Goal: Transaction & Acquisition: Purchase product/service

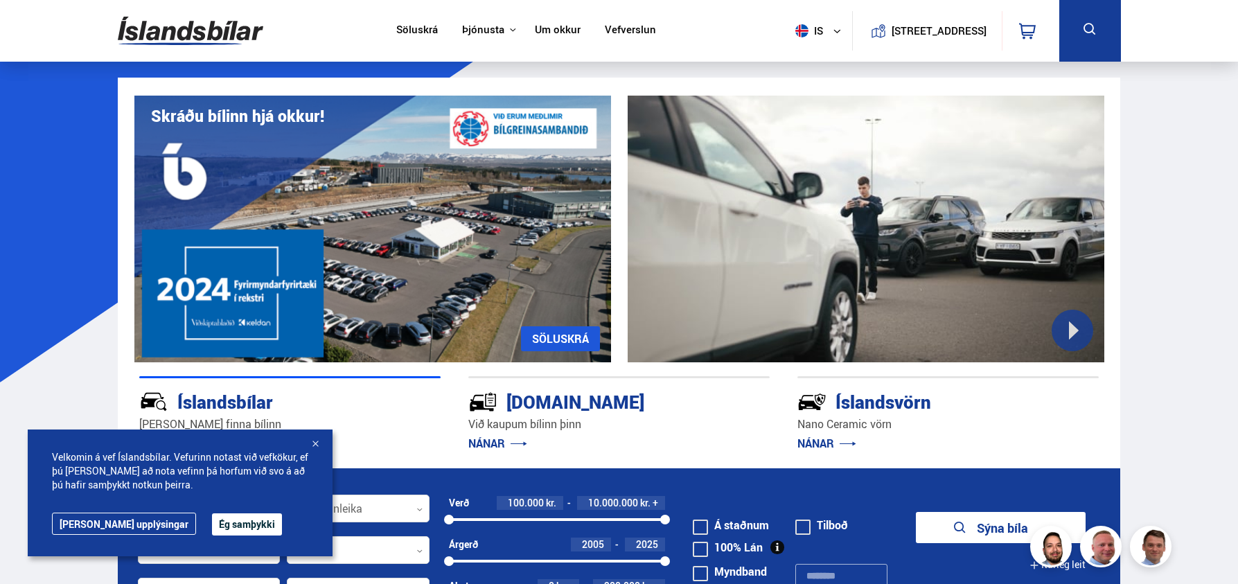
click at [222, 518] on button "Ég samþykki" at bounding box center [247, 524] width 70 height 22
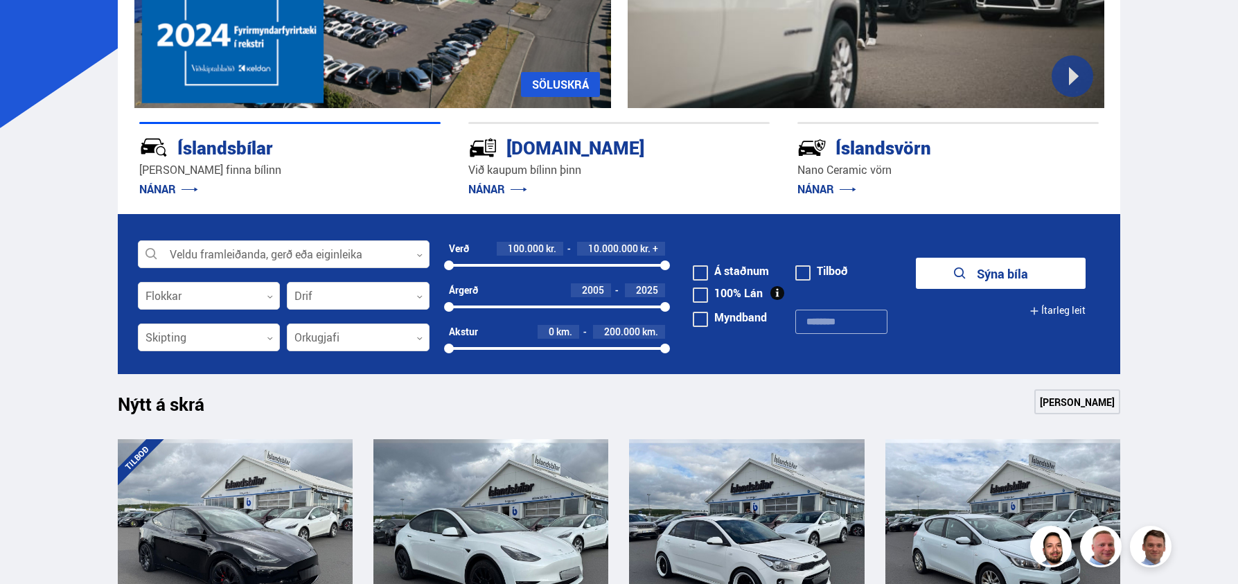
scroll to position [308, 0]
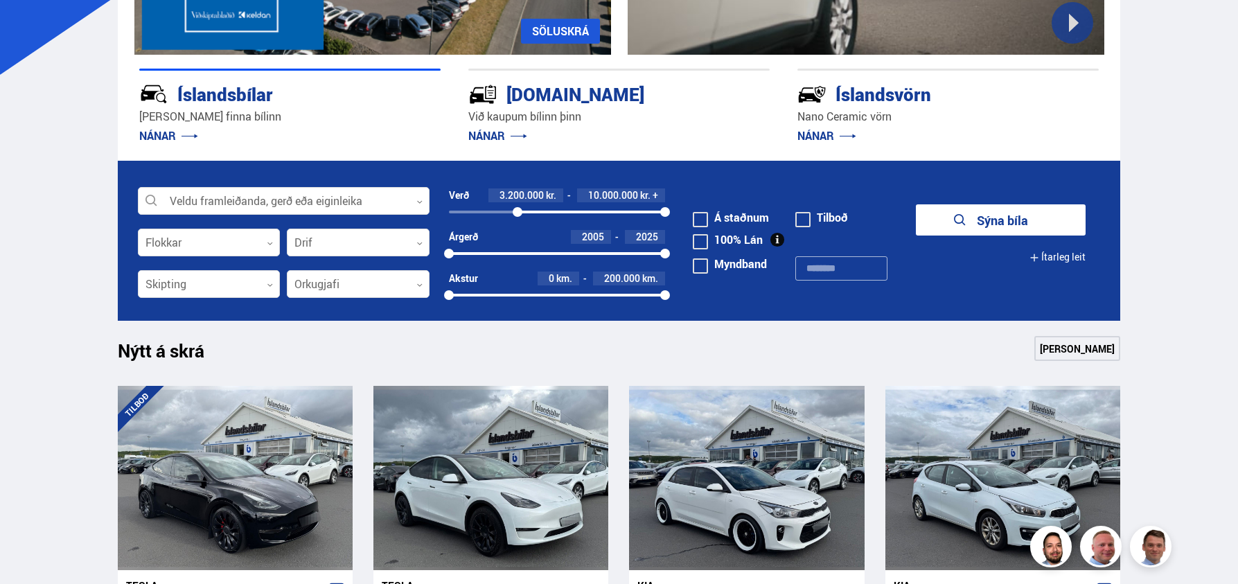
drag, startPoint x: 449, startPoint y: 209, endPoint x: 518, endPoint y: 212, distance: 68.6
click at [518, 212] on div at bounding box center [518, 212] width 10 height 10
drag, startPoint x: 664, startPoint y: 212, endPoint x: 541, endPoint y: 203, distance: 123.0
click at [541, 203] on div "Verð 3.200.000 kr. 4.300.000 kr. + 3200000 4314122" at bounding box center [557, 203] width 217 height 30
drag, startPoint x: 448, startPoint y: 254, endPoint x: 621, endPoint y: 257, distance: 173.2
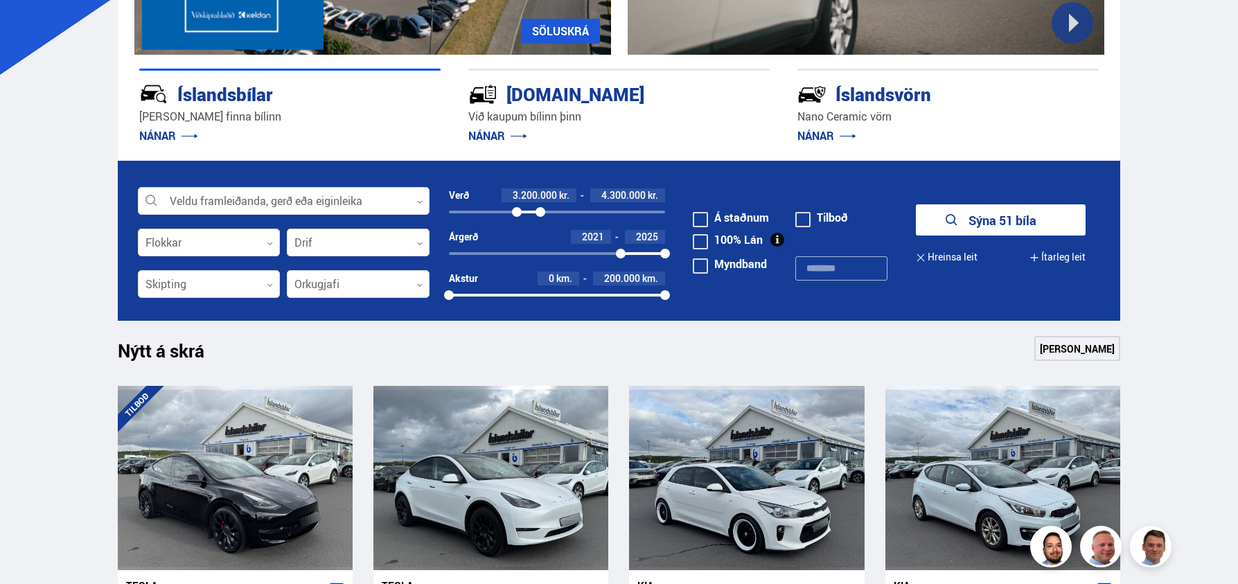
click at [621, 257] on div at bounding box center [621, 254] width 10 height 10
click at [942, 218] on button "Sýna 16 bíla" at bounding box center [1001, 219] width 170 height 31
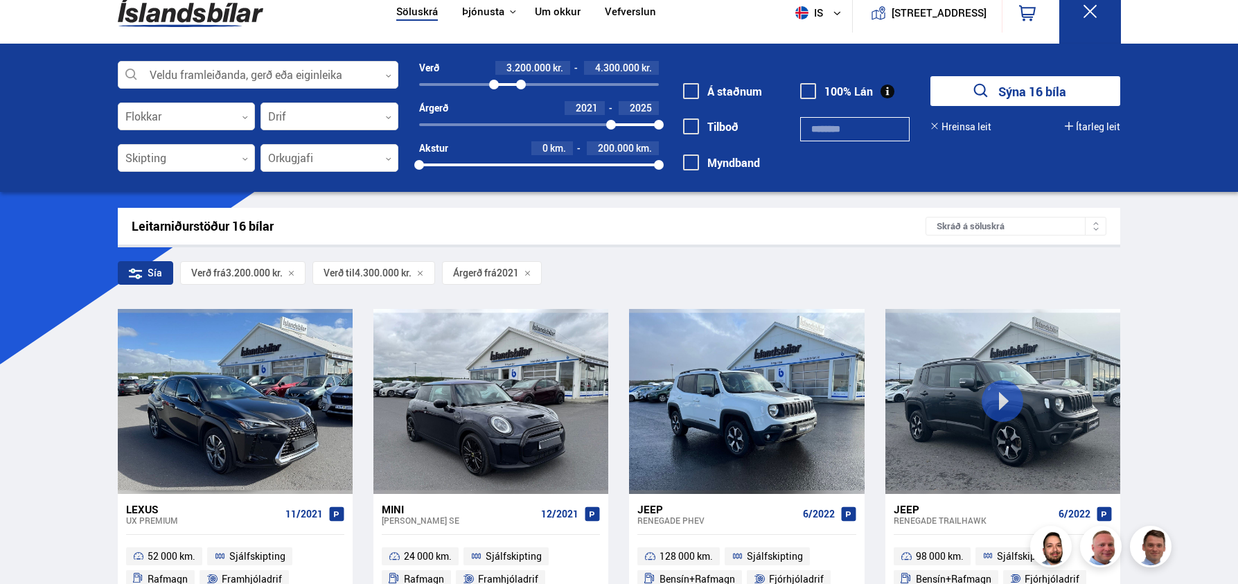
scroll to position [20, 0]
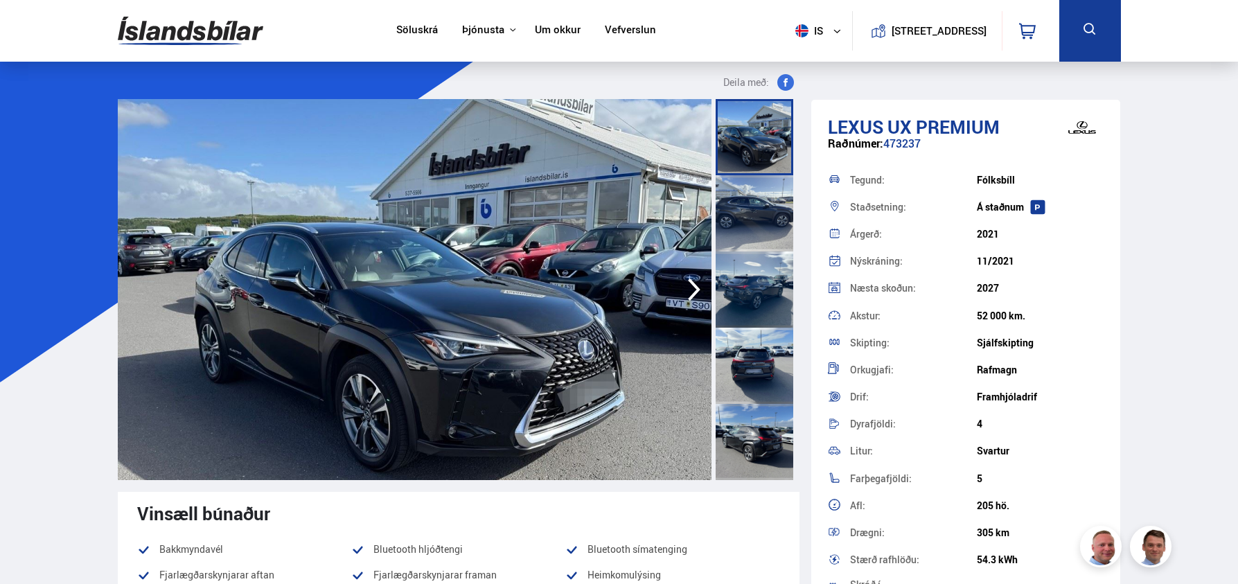
click at [692, 288] on icon "button" at bounding box center [694, 289] width 28 height 33
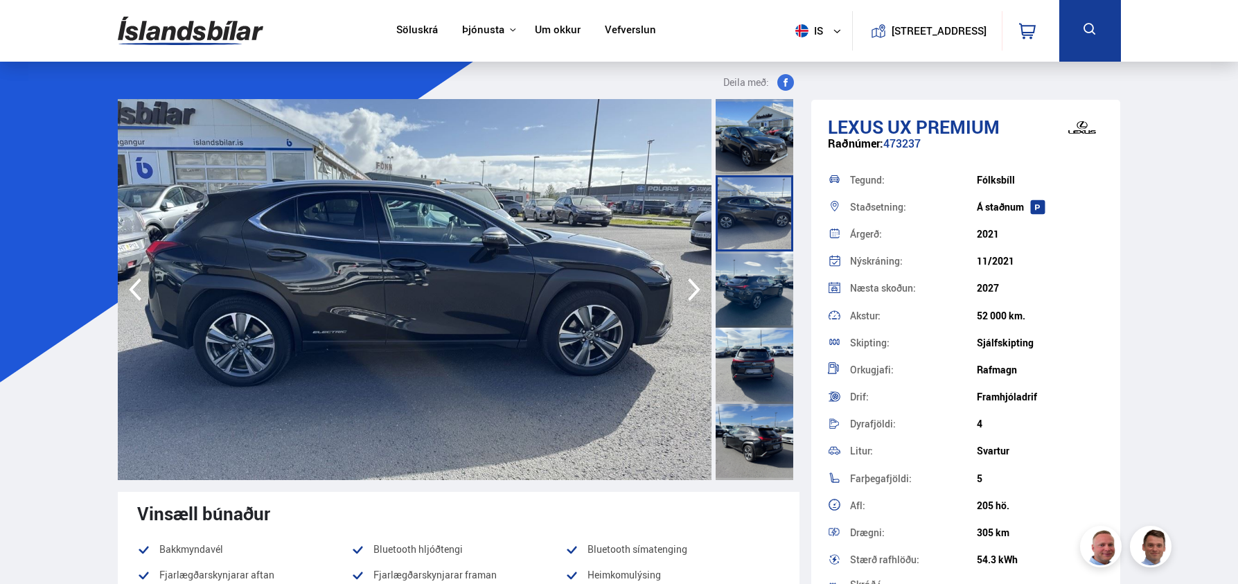
click at [692, 288] on icon "button" at bounding box center [694, 289] width 28 height 33
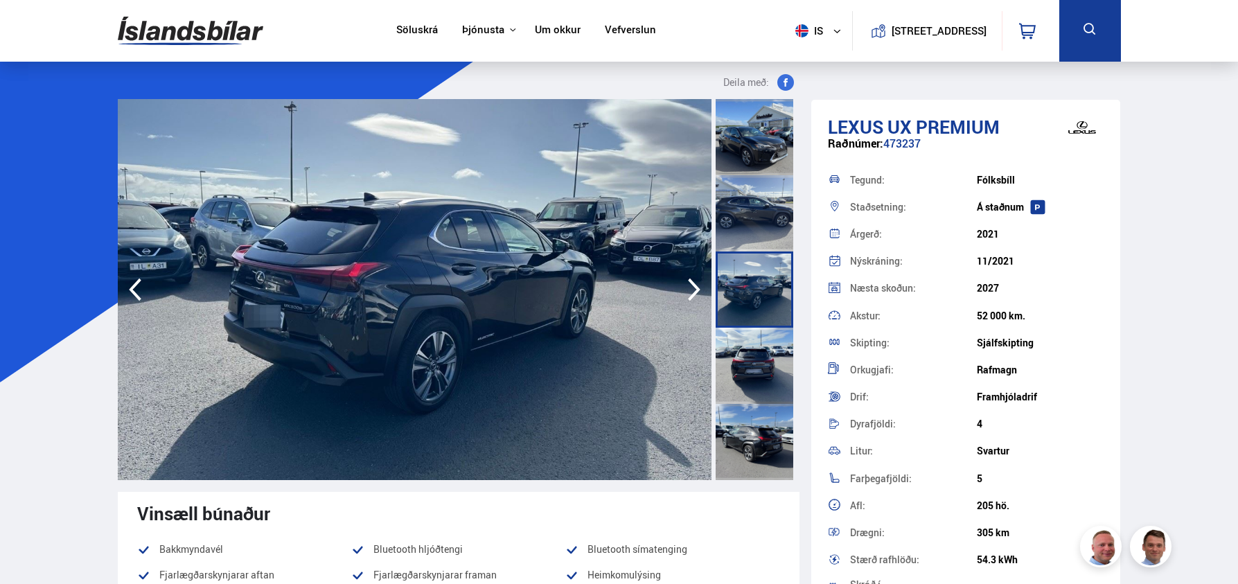
click at [692, 288] on icon "button" at bounding box center [694, 289] width 28 height 33
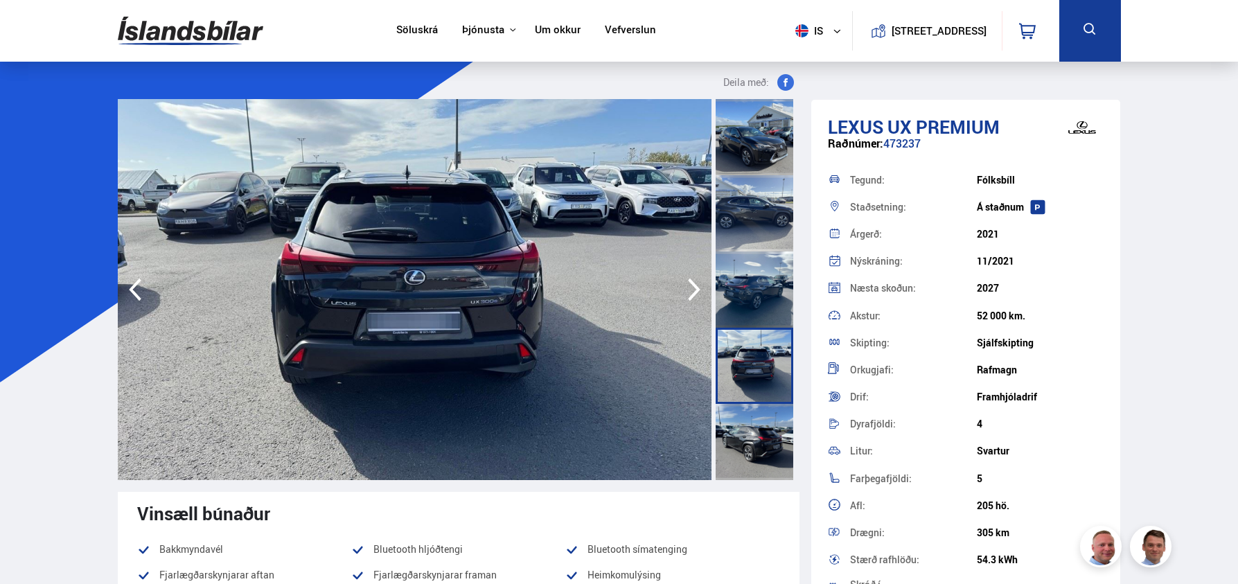
click at [692, 288] on icon "button" at bounding box center [694, 289] width 28 height 33
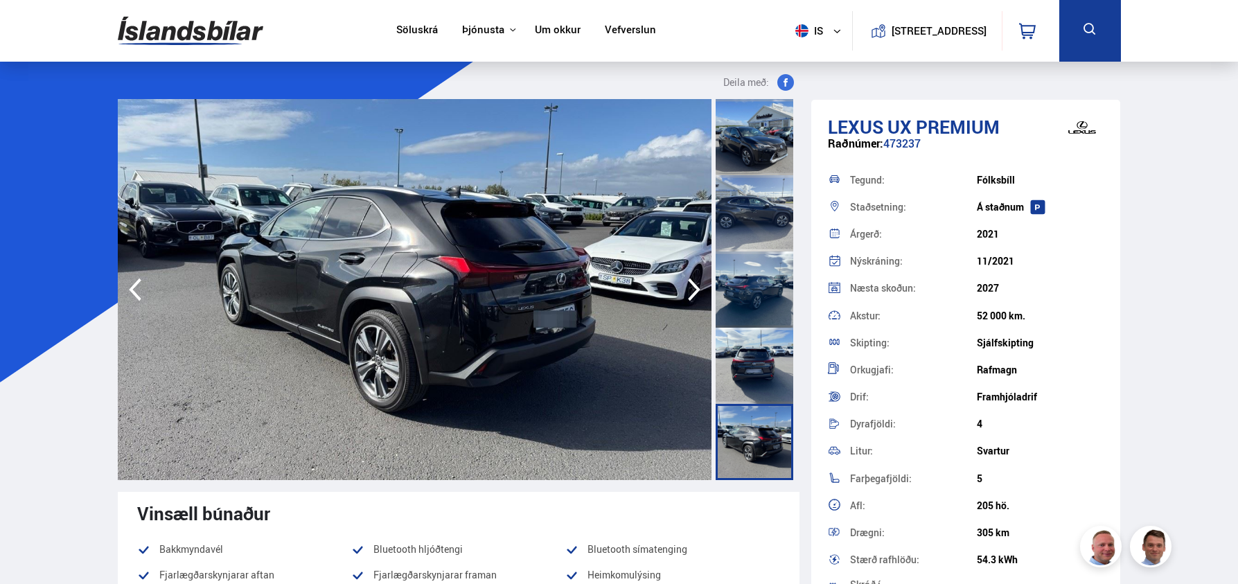
click at [692, 288] on icon "button" at bounding box center [694, 289] width 28 height 33
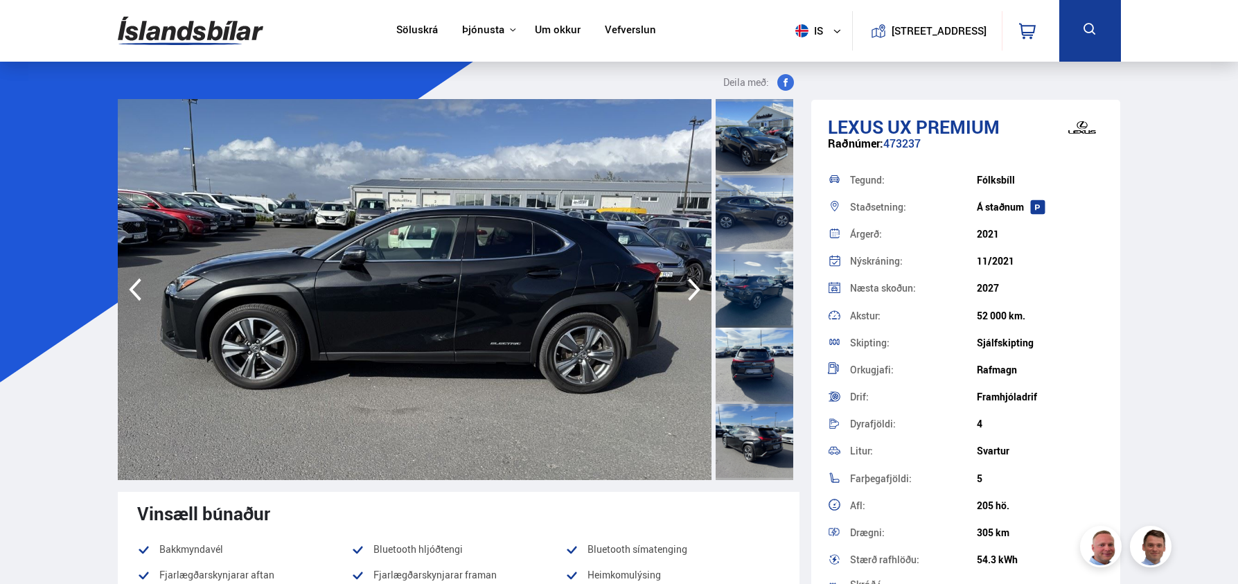
click at [692, 288] on icon "button" at bounding box center [694, 289] width 28 height 33
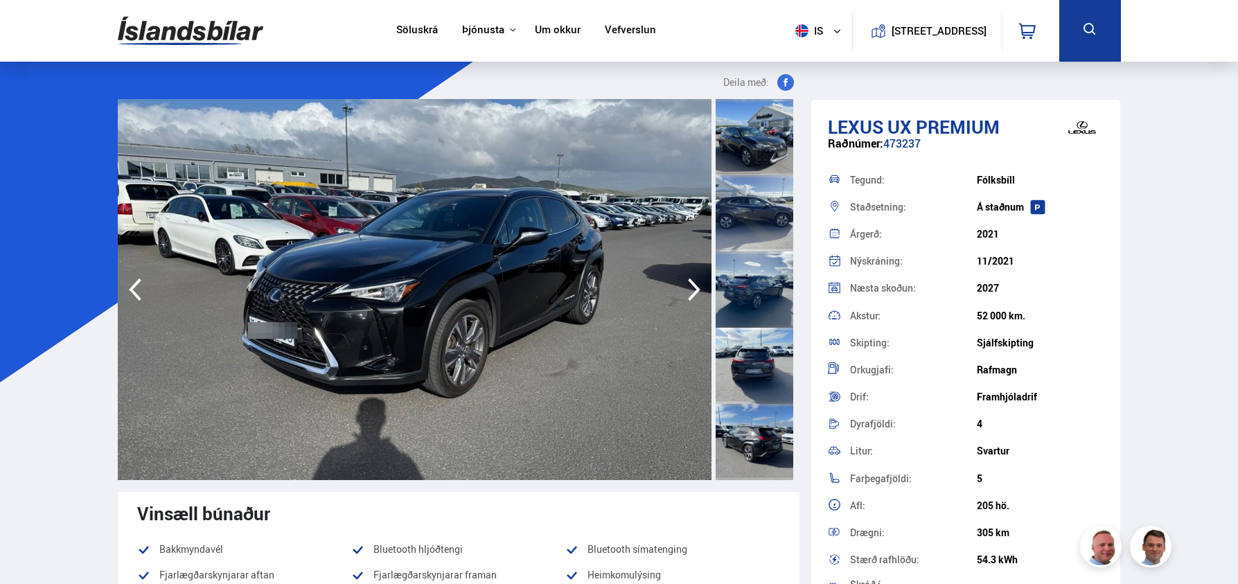
click at [692, 288] on icon "button" at bounding box center [694, 289] width 28 height 33
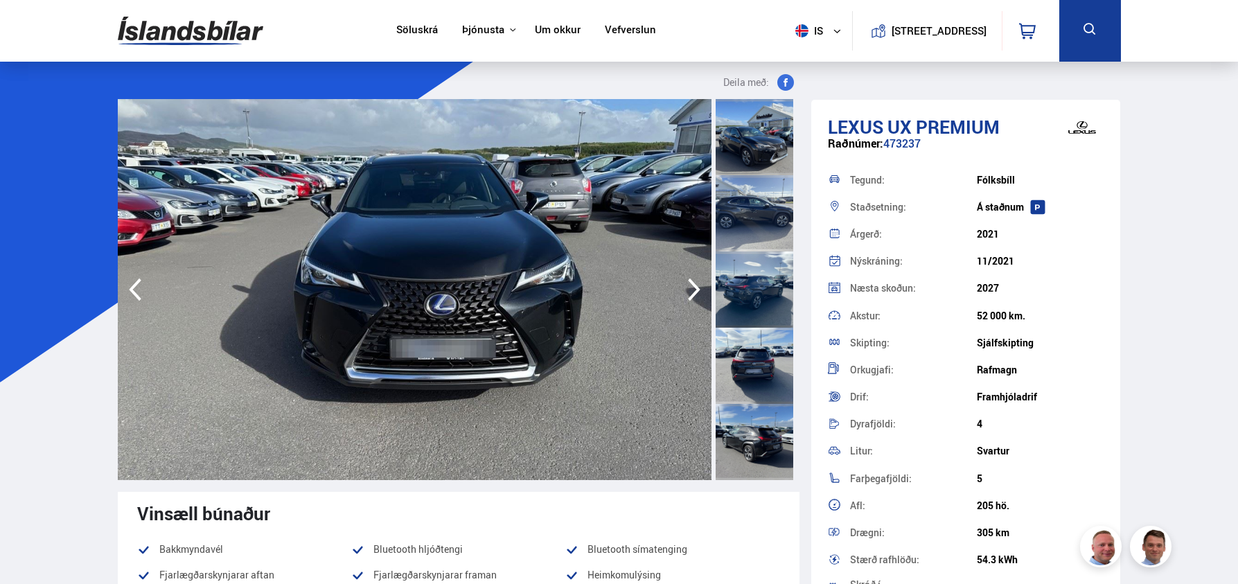
click at [692, 288] on icon "button" at bounding box center [694, 289] width 28 height 33
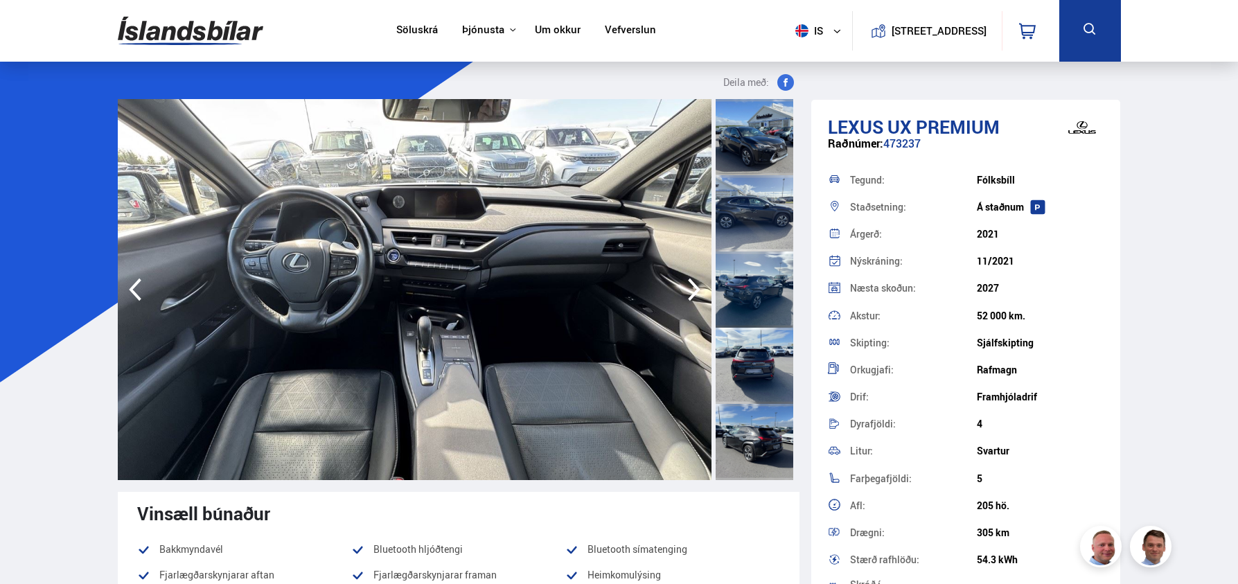
click at [692, 288] on icon "button" at bounding box center [694, 289] width 28 height 33
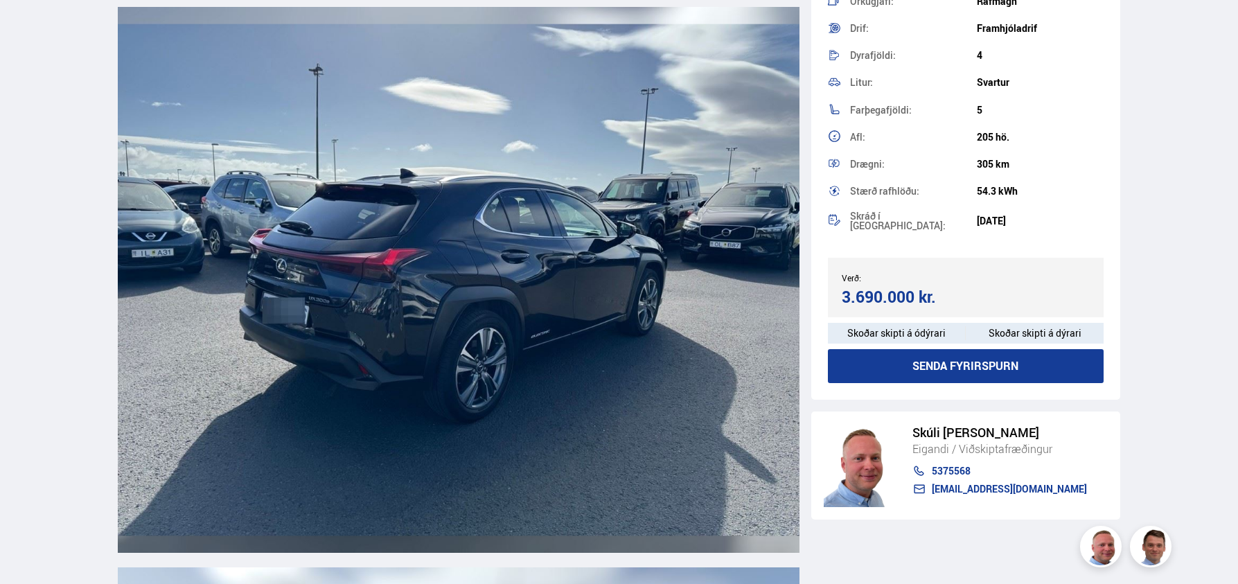
scroll to position [2649, 0]
